Goal: Task Accomplishment & Management: Manage account settings

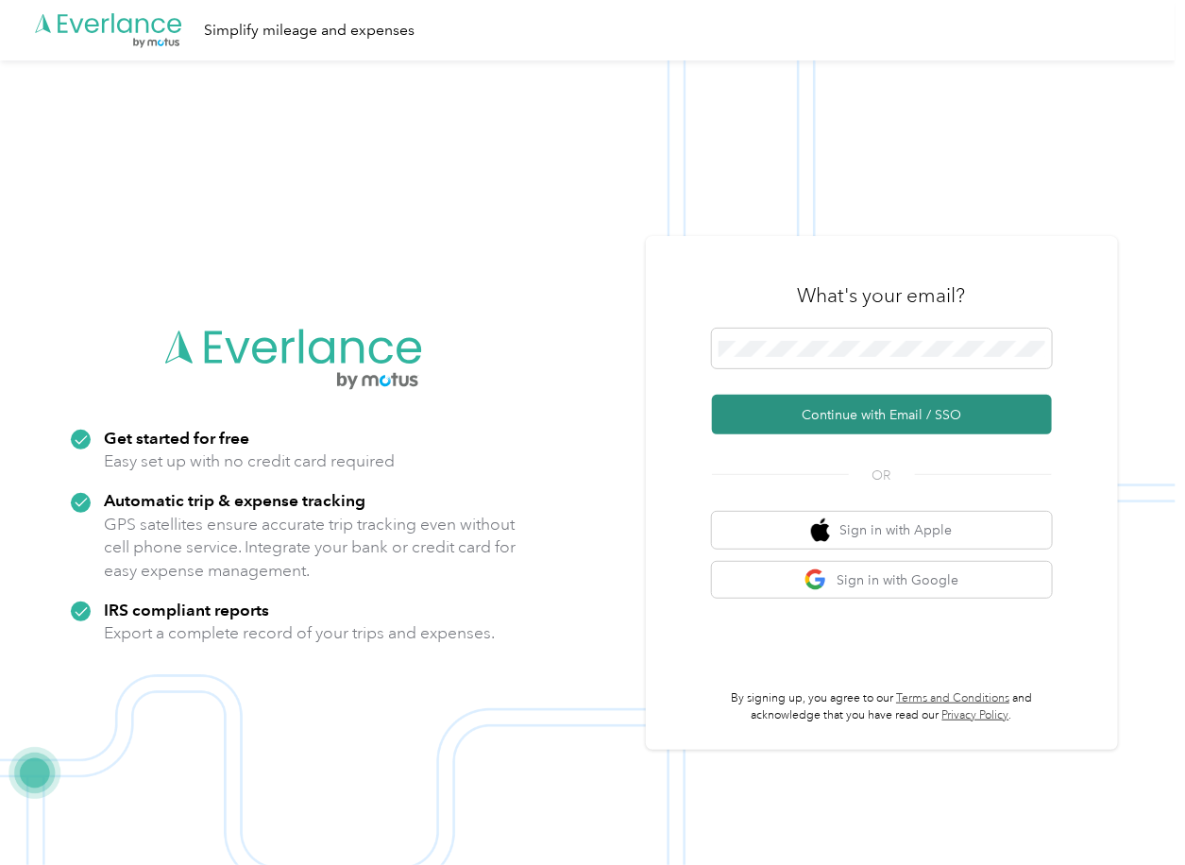
click at [791, 413] on button "Continue with Email / SSO" at bounding box center [882, 415] width 340 height 40
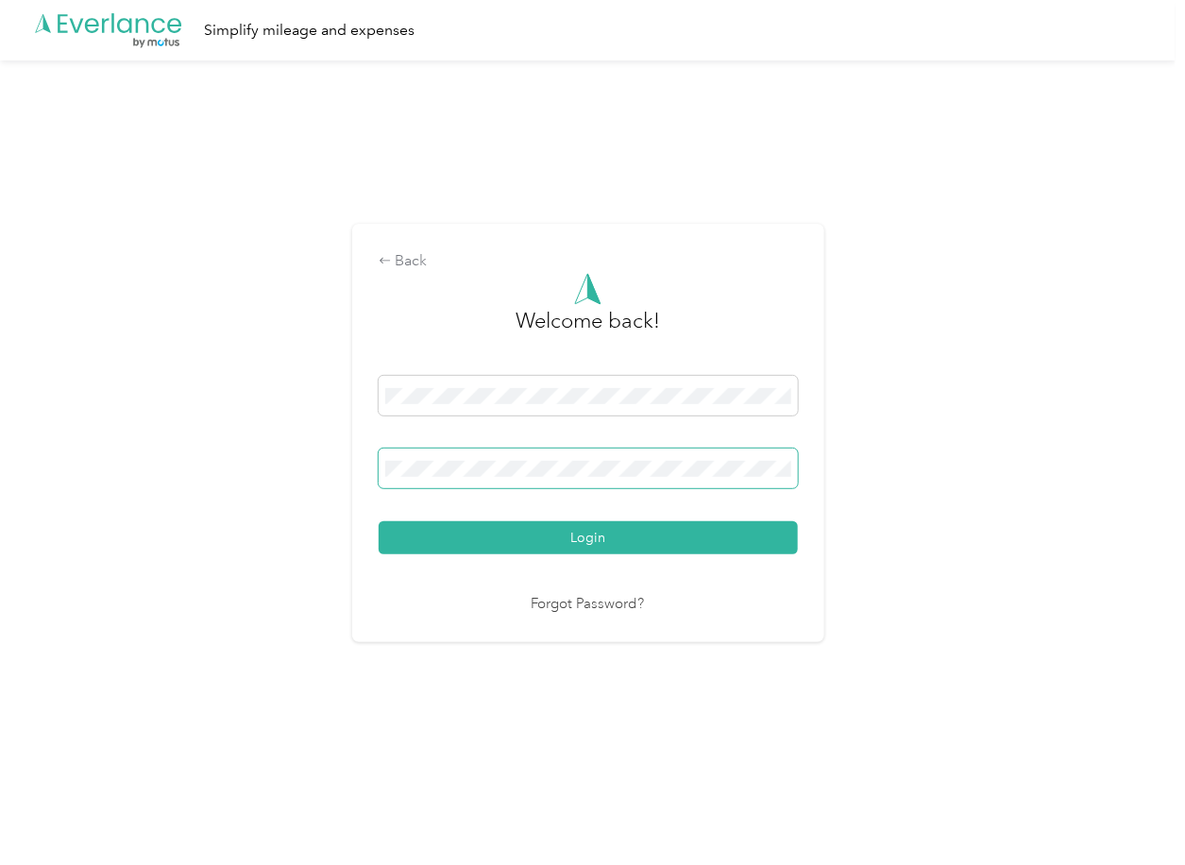
click at [563, 454] on span at bounding box center [588, 469] width 419 height 40
click at [423, 521] on button "Login" at bounding box center [588, 537] width 419 height 33
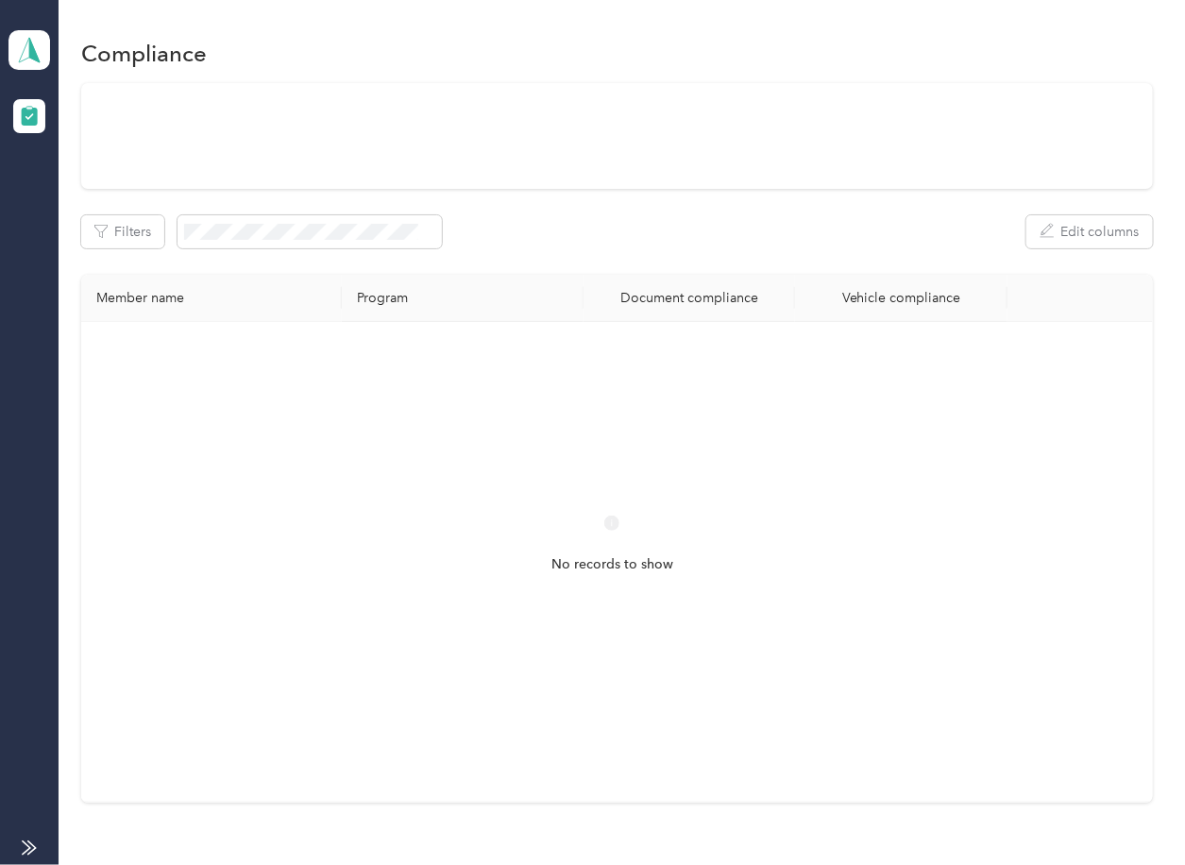
drag, startPoint x: 706, startPoint y: 242, endPoint x: 195, endPoint y: 102, distance: 530.5
click at [706, 242] on div "Filters Edit columns" at bounding box center [616, 231] width 1071 height 33
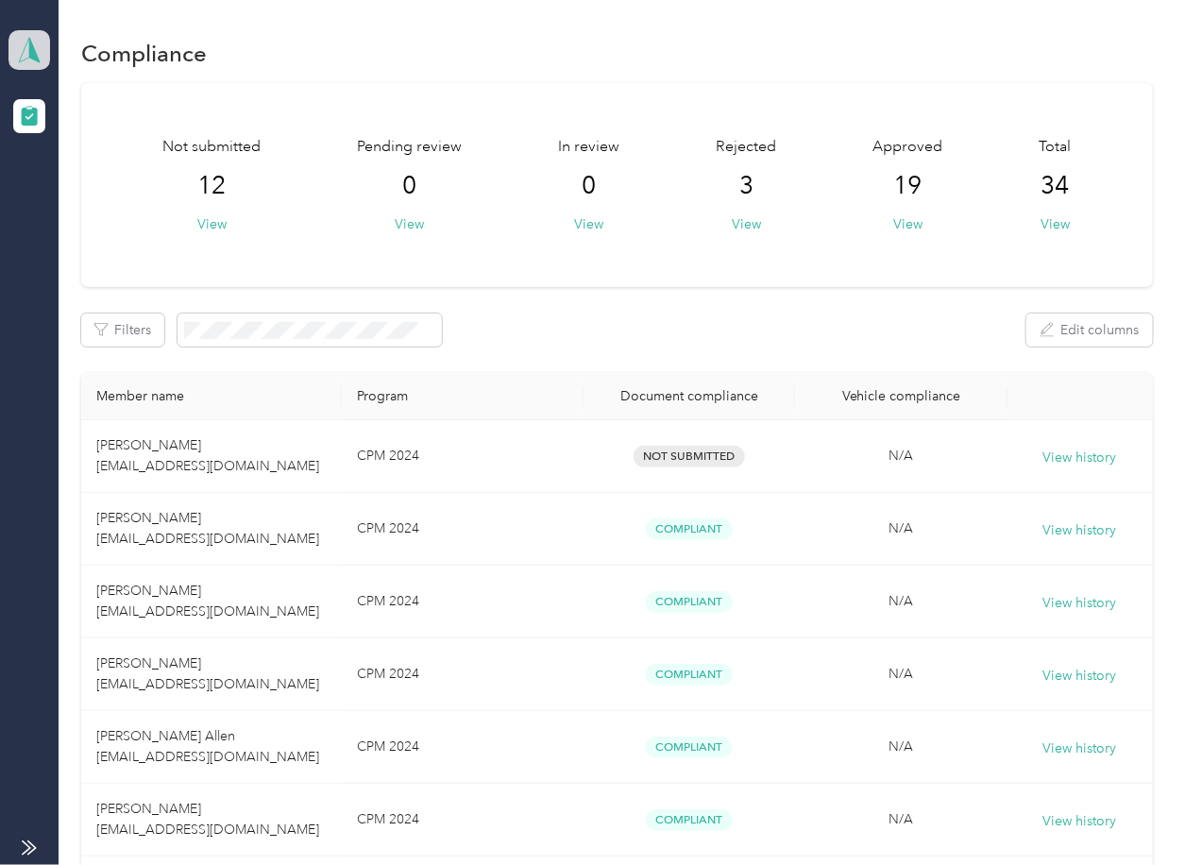
click at [22, 44] on icon at bounding box center [29, 50] width 28 height 26
click at [91, 191] on div "Log out" at bounding box center [61, 198] width 73 height 20
